Goal: Task Accomplishment & Management: Manage account settings

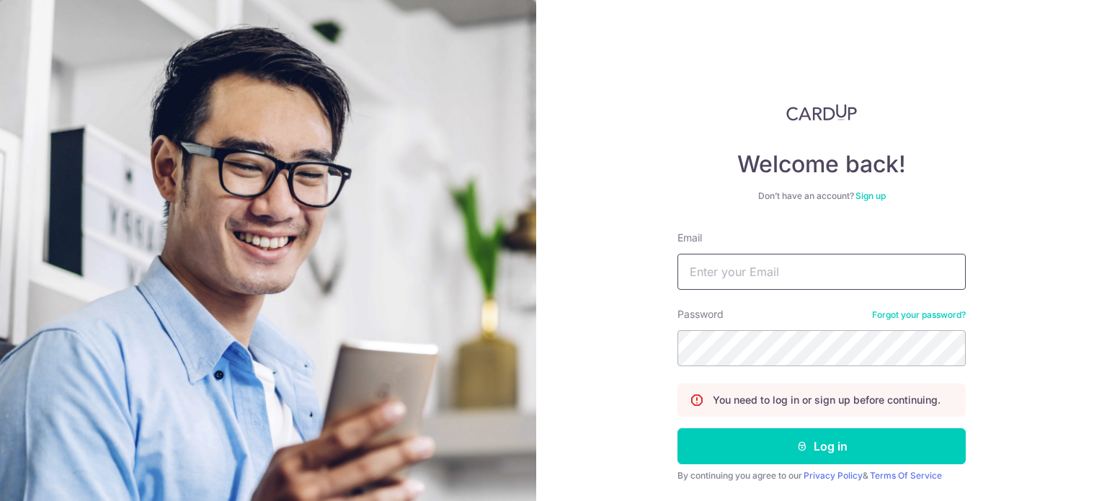
click at [753, 255] on input "Email" at bounding box center [822, 272] width 288 height 36
type input "[EMAIL_ADDRESS][DOMAIN_NAME]"
click at [678, 428] on button "Log in" at bounding box center [822, 446] width 288 height 36
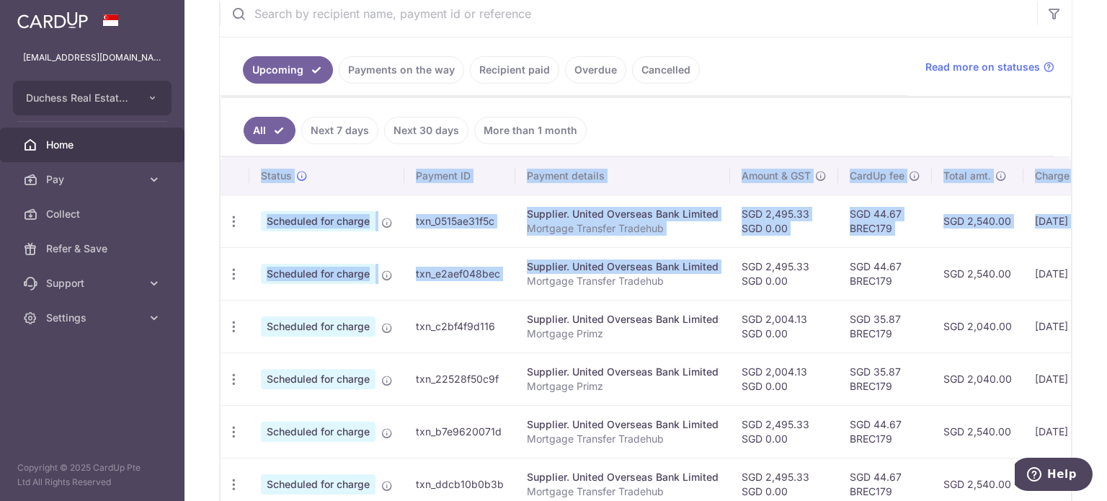
scroll to position [0, 239]
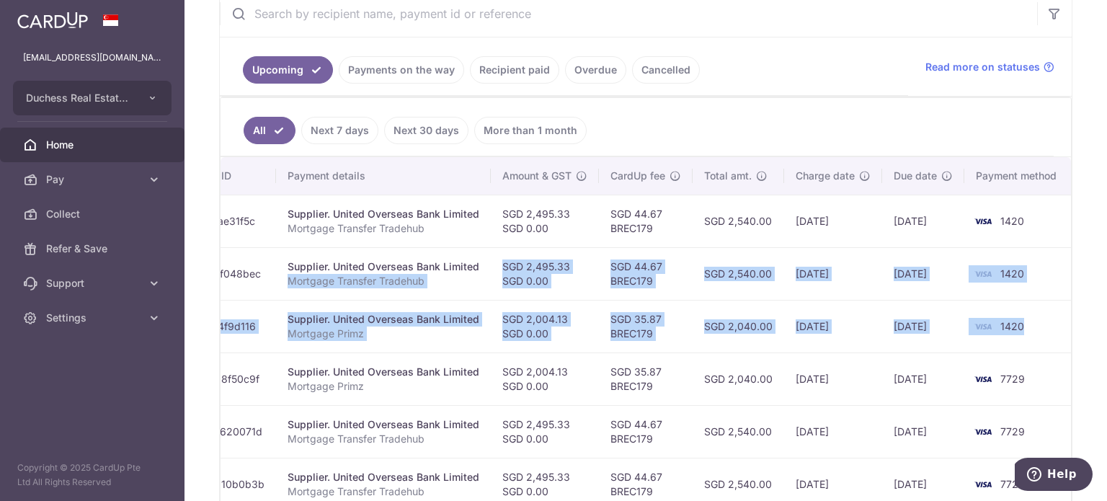
drag, startPoint x: 699, startPoint y: 295, endPoint x: 949, endPoint y: 313, distance: 250.1
click at [1000, 315] on tbody "Update payment Cancel payment Scheduled for charge txn_0515ae31f5c Supplier. Un…" at bounding box center [527, 458] width 1093 height 526
click at [695, 270] on td "SGD 2,540.00" at bounding box center [739, 273] width 92 height 53
click at [666, 259] on td "SGD 44.67 BREC179" at bounding box center [646, 273] width 94 height 53
click at [626, 257] on td "SGD 44.67 BREC179" at bounding box center [646, 273] width 94 height 53
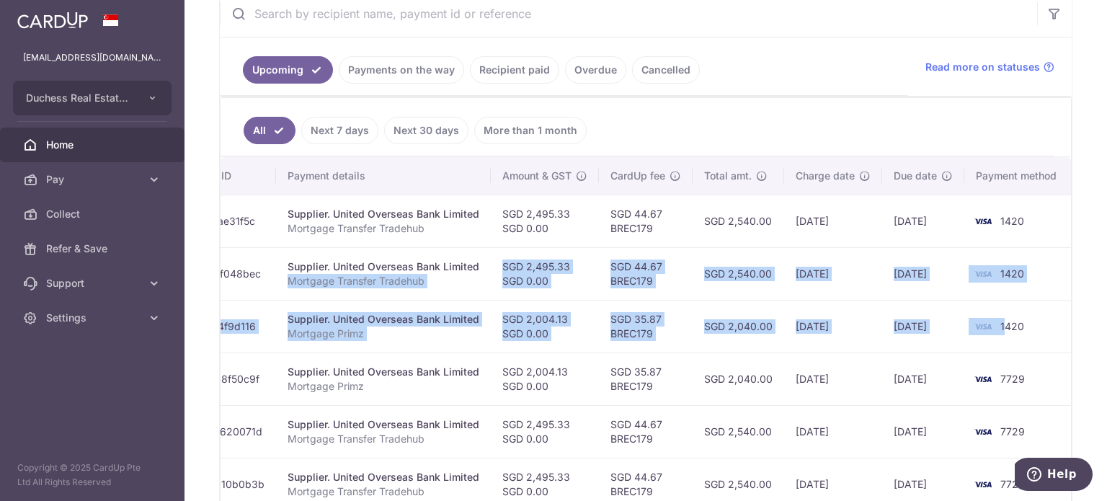
click at [612, 263] on td "SGD 44.67 BREC179" at bounding box center [646, 273] width 94 height 53
click at [609, 267] on td "SGD 44.67 BREC179" at bounding box center [646, 273] width 94 height 53
click at [557, 269] on td "SGD 2,495.33 SGD 0.00" at bounding box center [545, 273] width 108 height 53
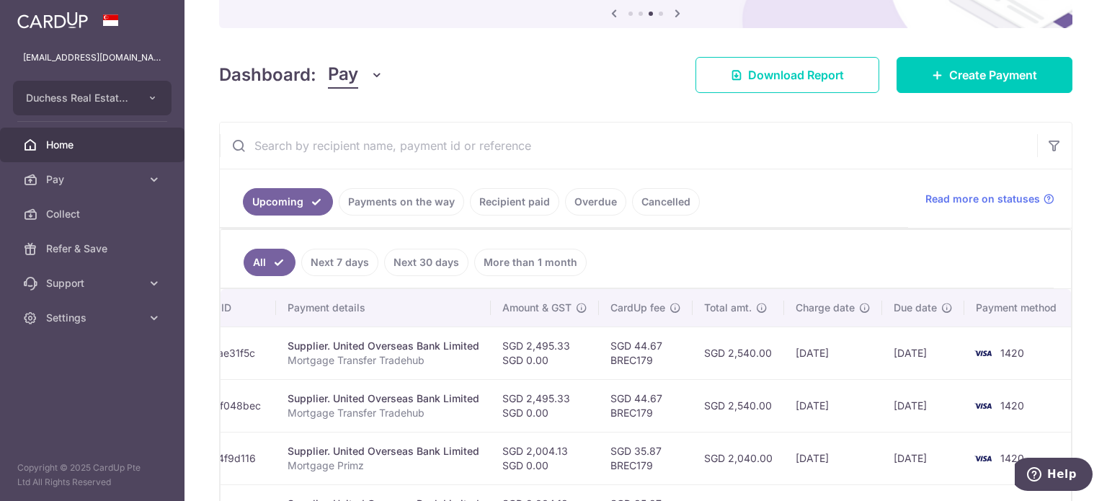
scroll to position [144, 0]
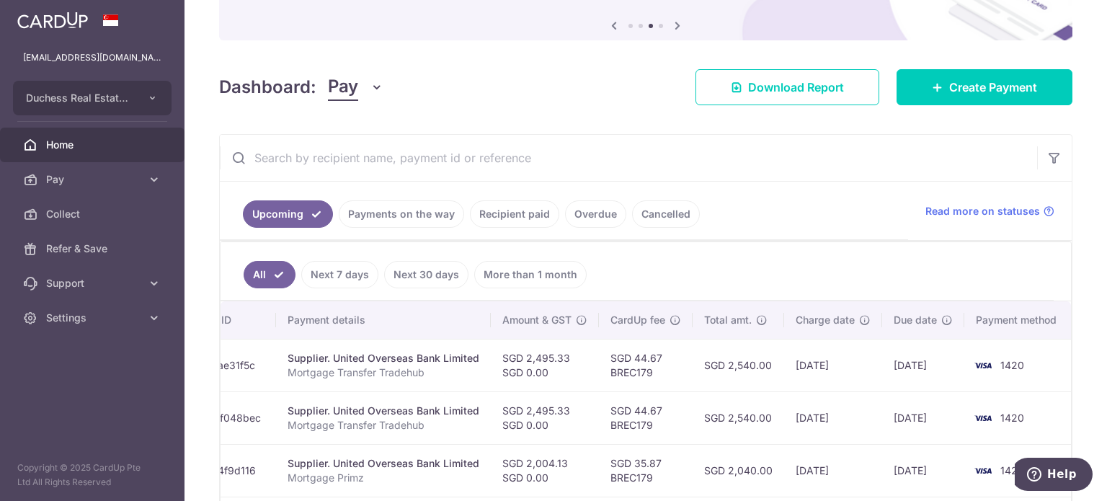
click at [450, 203] on link "Payments on the way" at bounding box center [401, 213] width 125 height 27
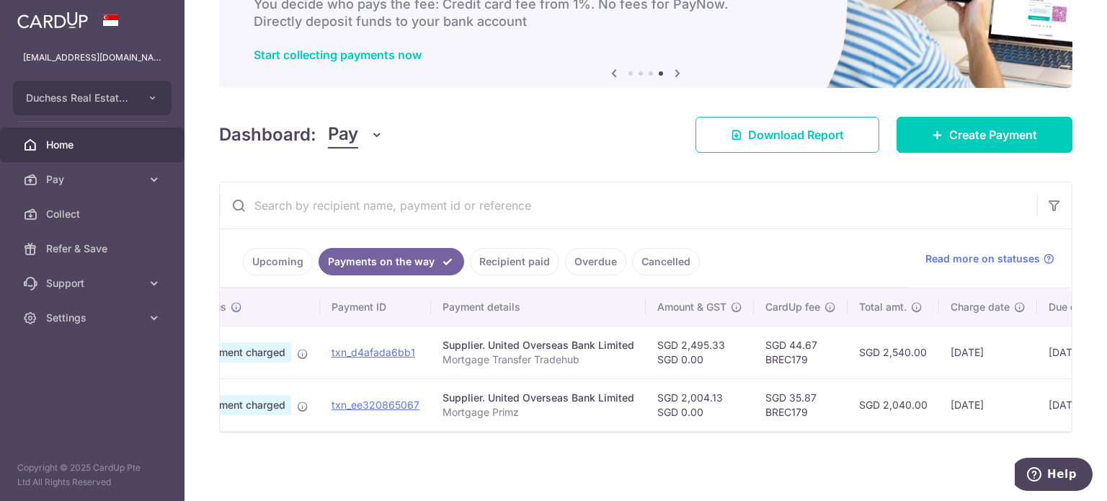
scroll to position [0, 155]
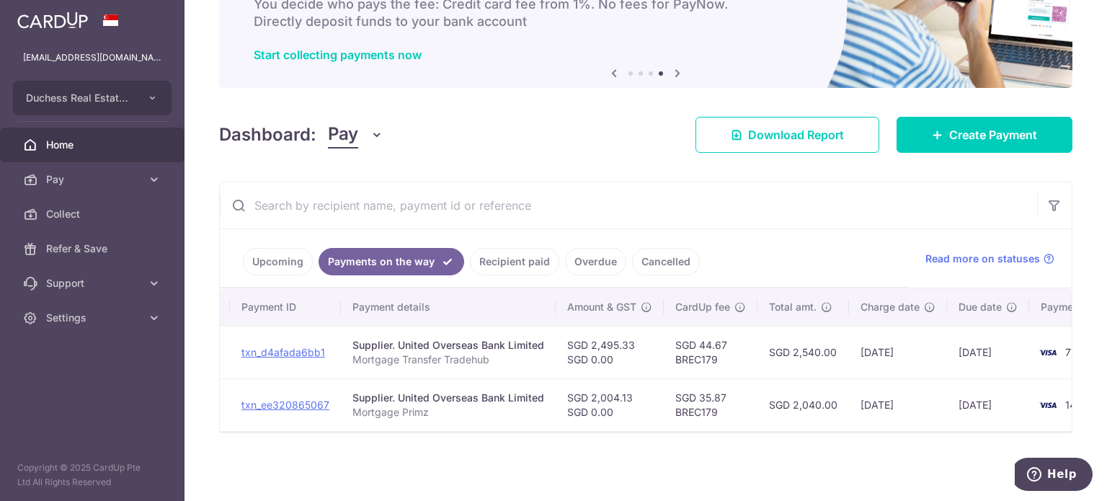
click at [795, 435] on div "× Pause Schedule Pause all future payments in this series Pause just this one p…" at bounding box center [646, 250] width 923 height 501
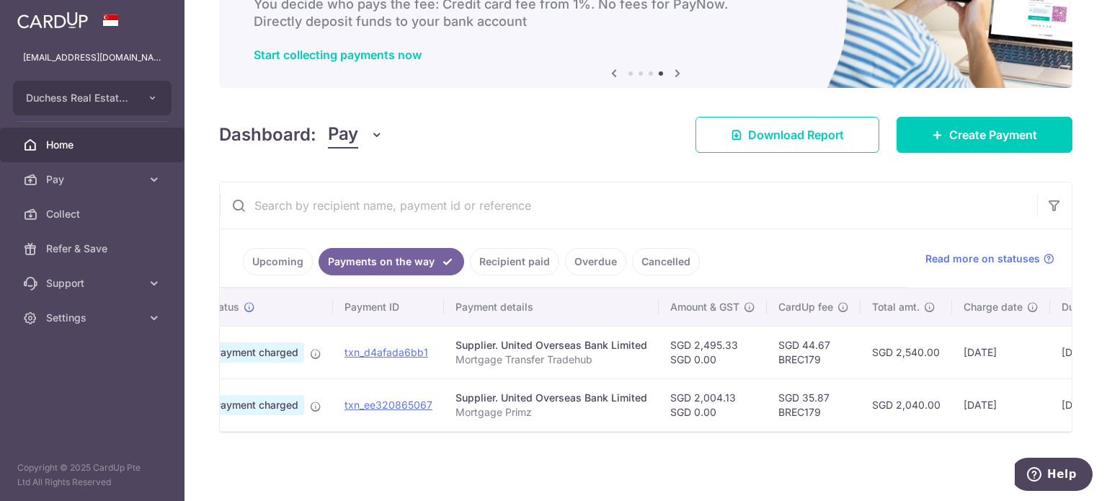
scroll to position [0, 0]
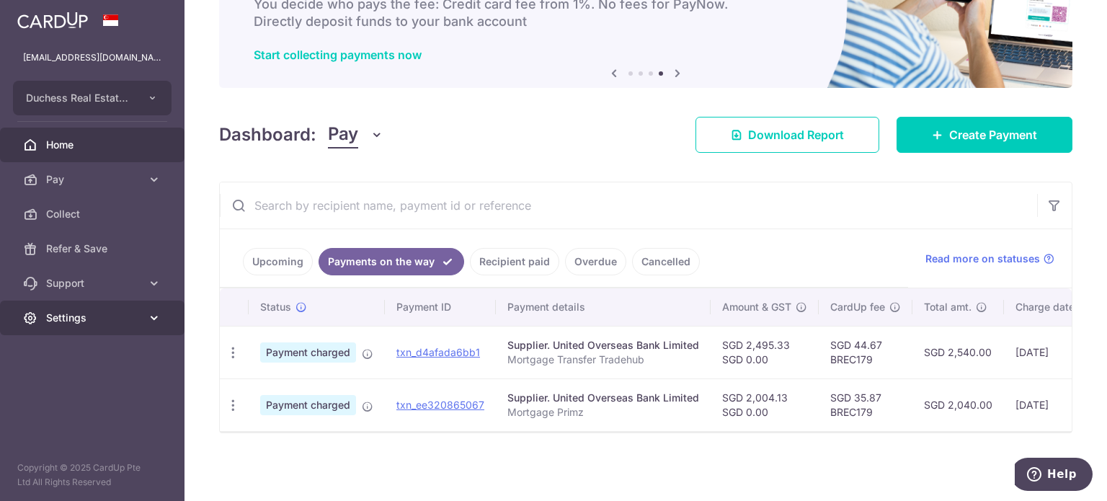
click at [123, 330] on link "Settings" at bounding box center [92, 318] width 185 height 35
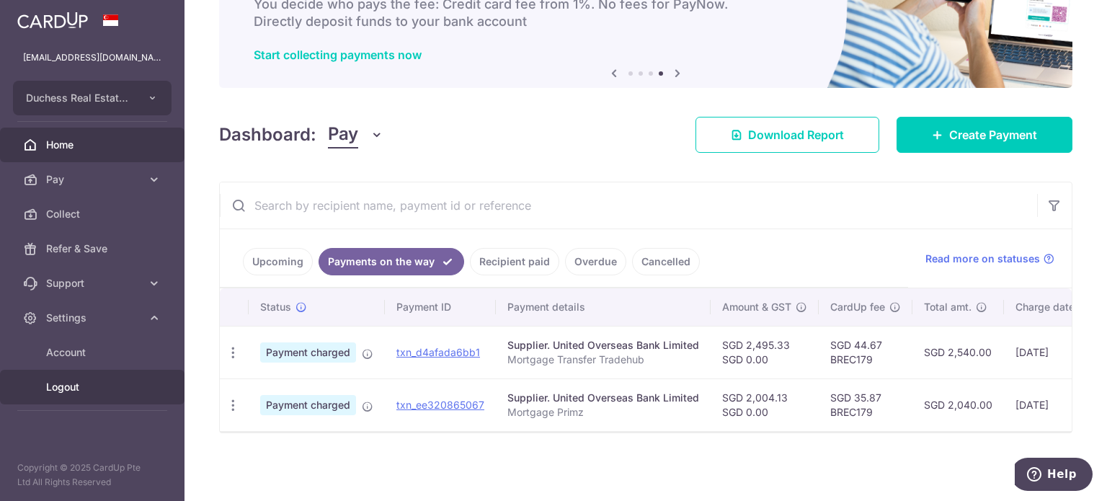
click at [103, 383] on span "Logout" at bounding box center [93, 387] width 95 height 14
